Goal: Information Seeking & Learning: Learn about a topic

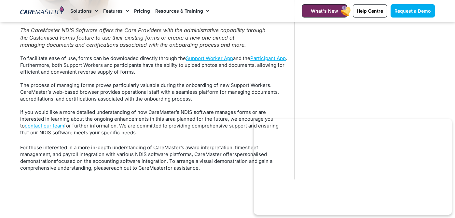
scroll to position [358, 0]
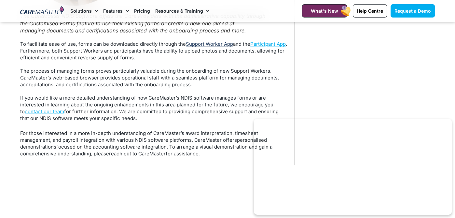
click at [217, 44] on link "Support Worker App" at bounding box center [209, 44] width 47 height 6
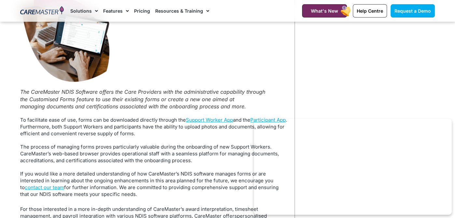
scroll to position [293, 0]
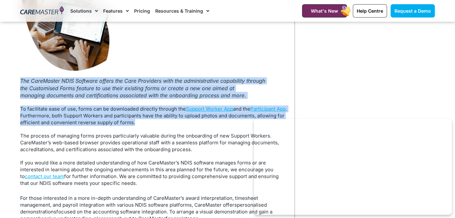
drag, startPoint x: 21, startPoint y: 80, endPoint x: 176, endPoint y: 122, distance: 160.8
click at [176, 122] on div "Operational management practices can vary significantly among NDIS Providers, e…" at bounding box center [154, 30] width 268 height 311
copy div "The CareMaster NDIS Software offers the Care Providers with the administrative …"
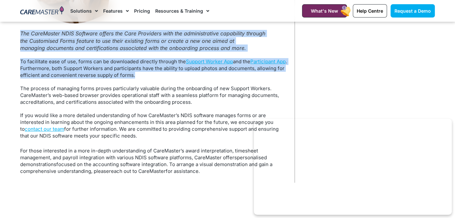
scroll to position [325, 0]
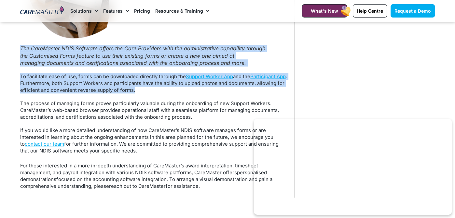
click at [174, 93] on p "To facilitate ease of use, forms can be downloaded directly through the Support…" at bounding box center [154, 83] width 268 height 20
